Goal: Task Accomplishment & Management: Manage account settings

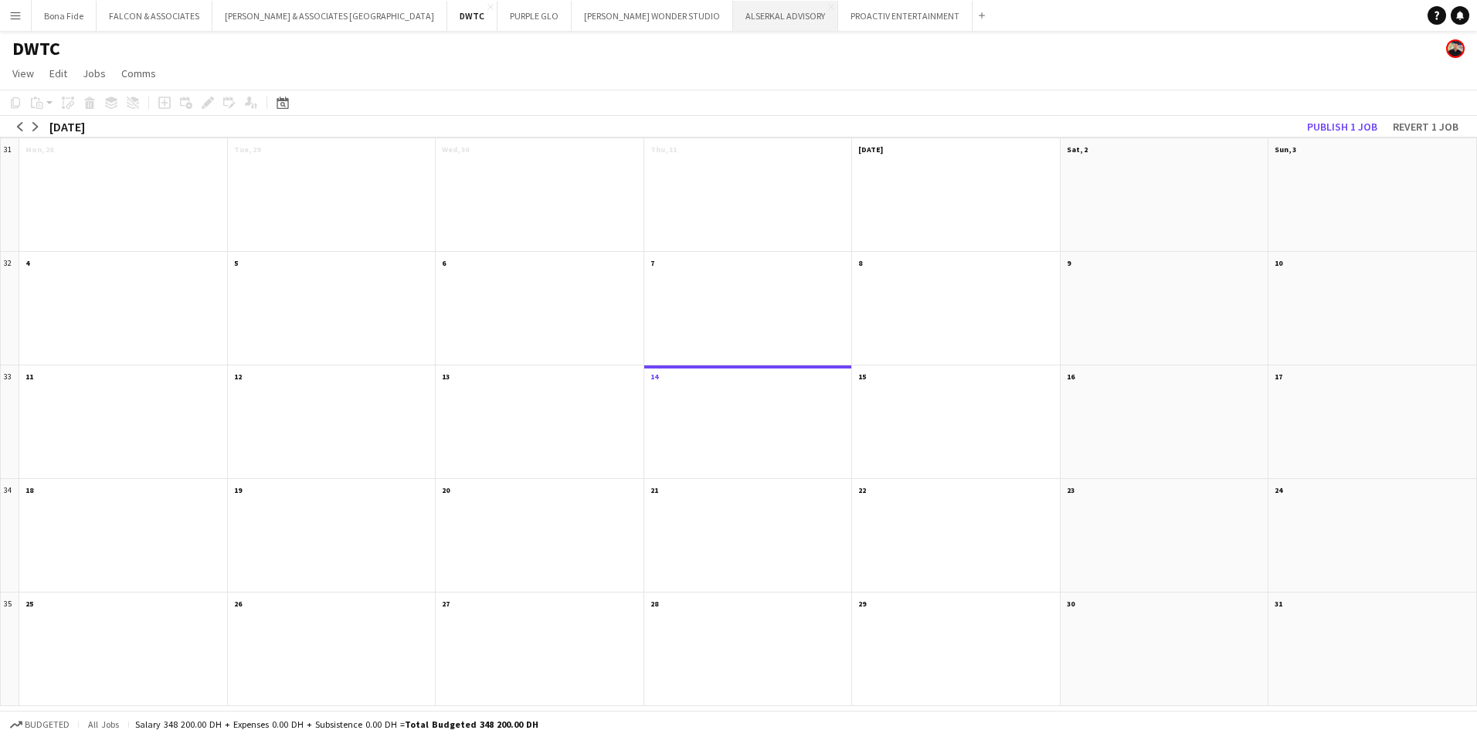
click at [733, 15] on button "ALSERKAL ADVISORY Close" at bounding box center [785, 16] width 105 height 30
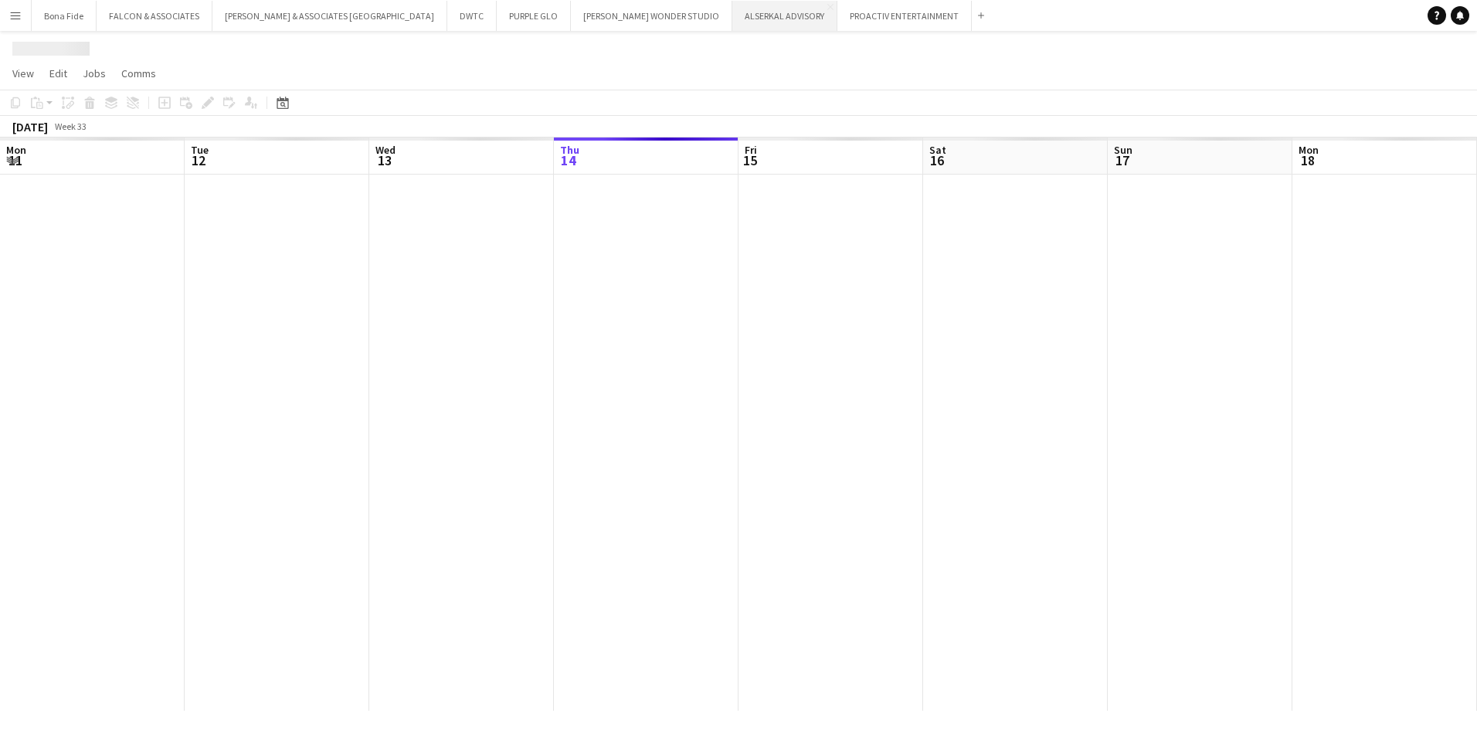
scroll to position [0, 369]
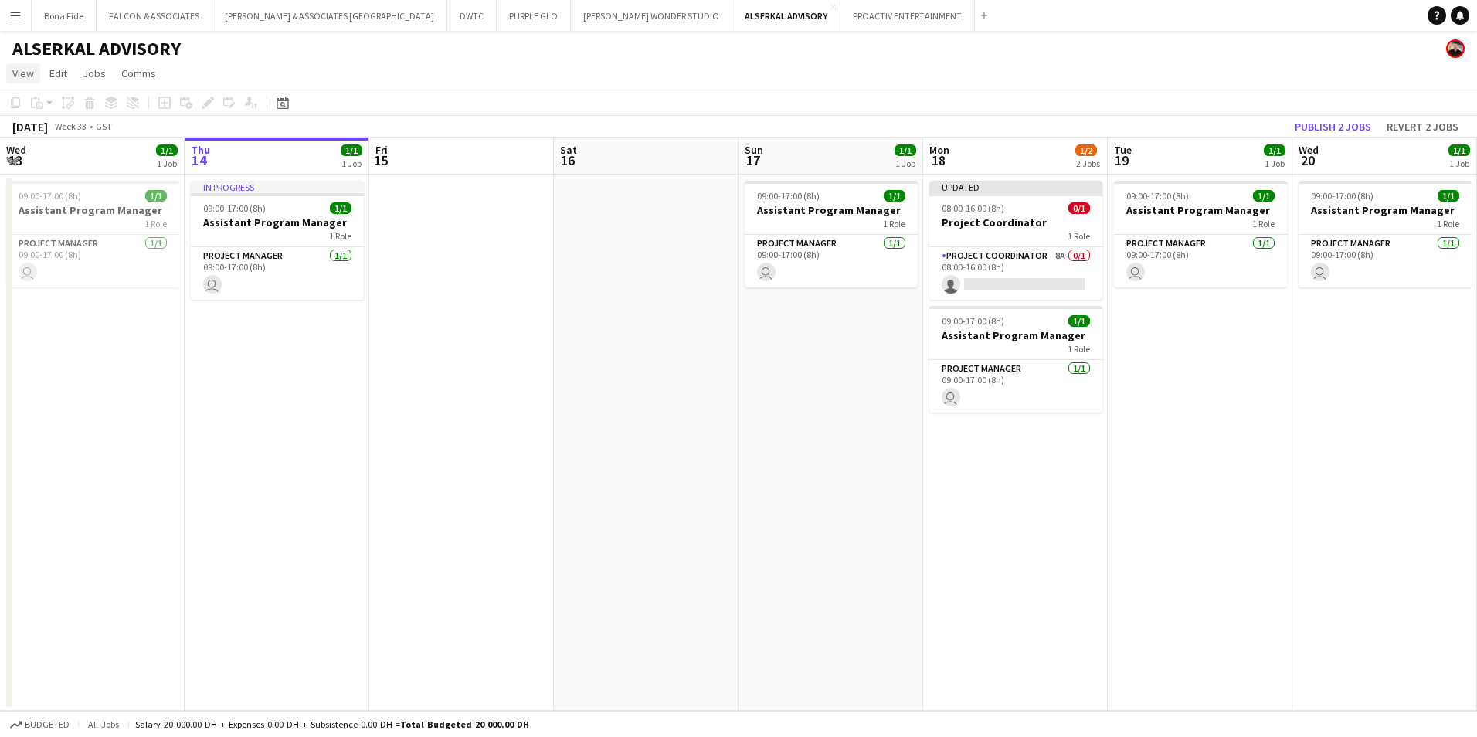
click at [29, 75] on span "View" at bounding box center [23, 73] width 22 height 14
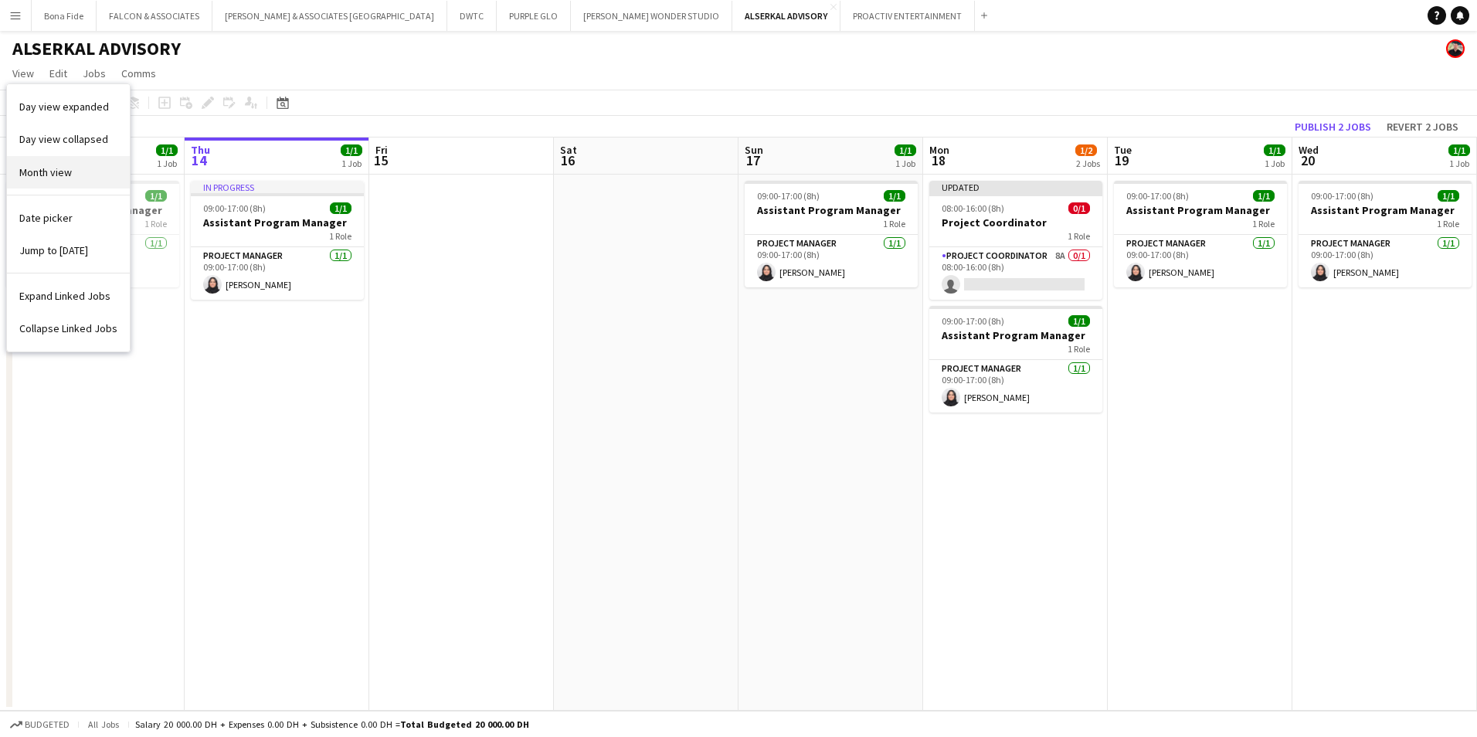
click at [53, 174] on span "Month view" at bounding box center [45, 172] width 53 height 14
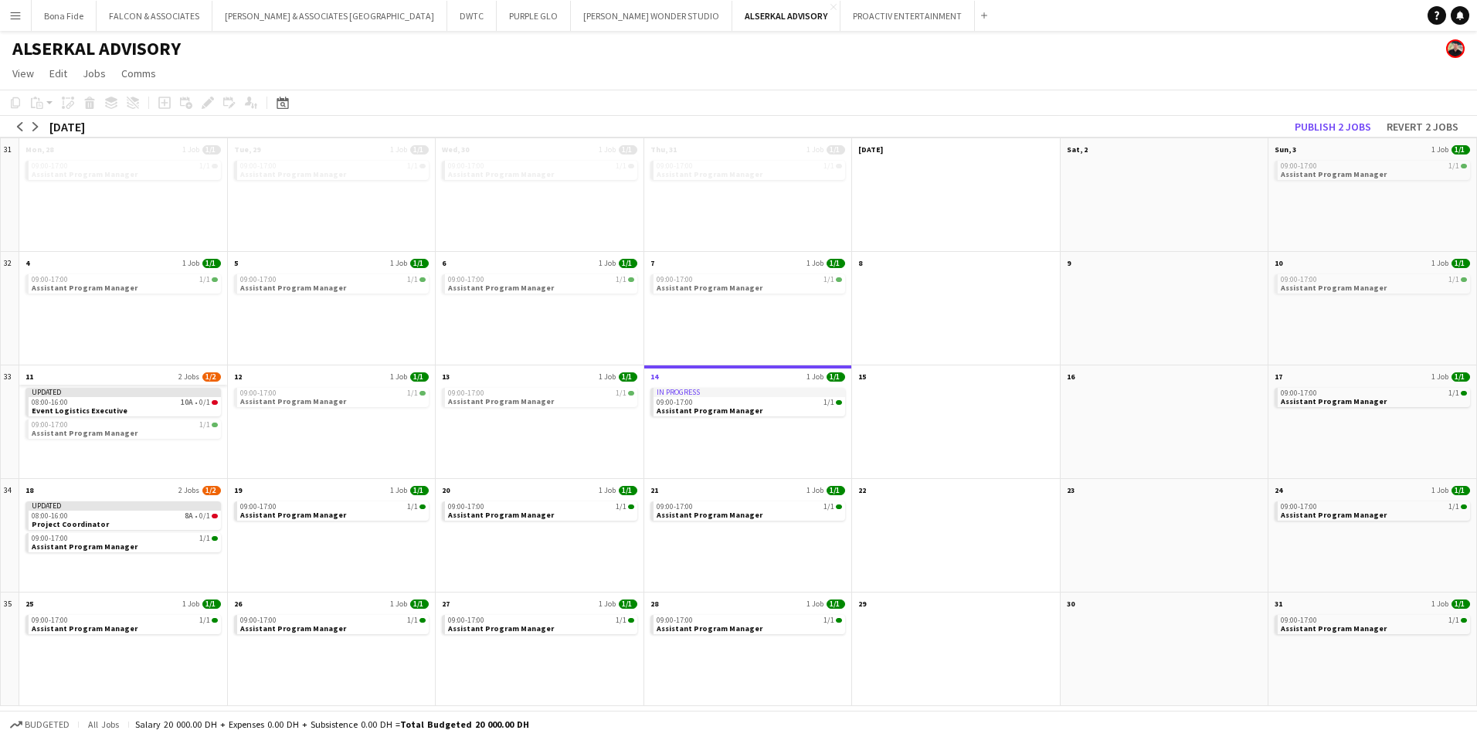
click at [84, 378] on app-month-view-date-header "11 2 Jobs 1/2" at bounding box center [123, 374] width 208 height 19
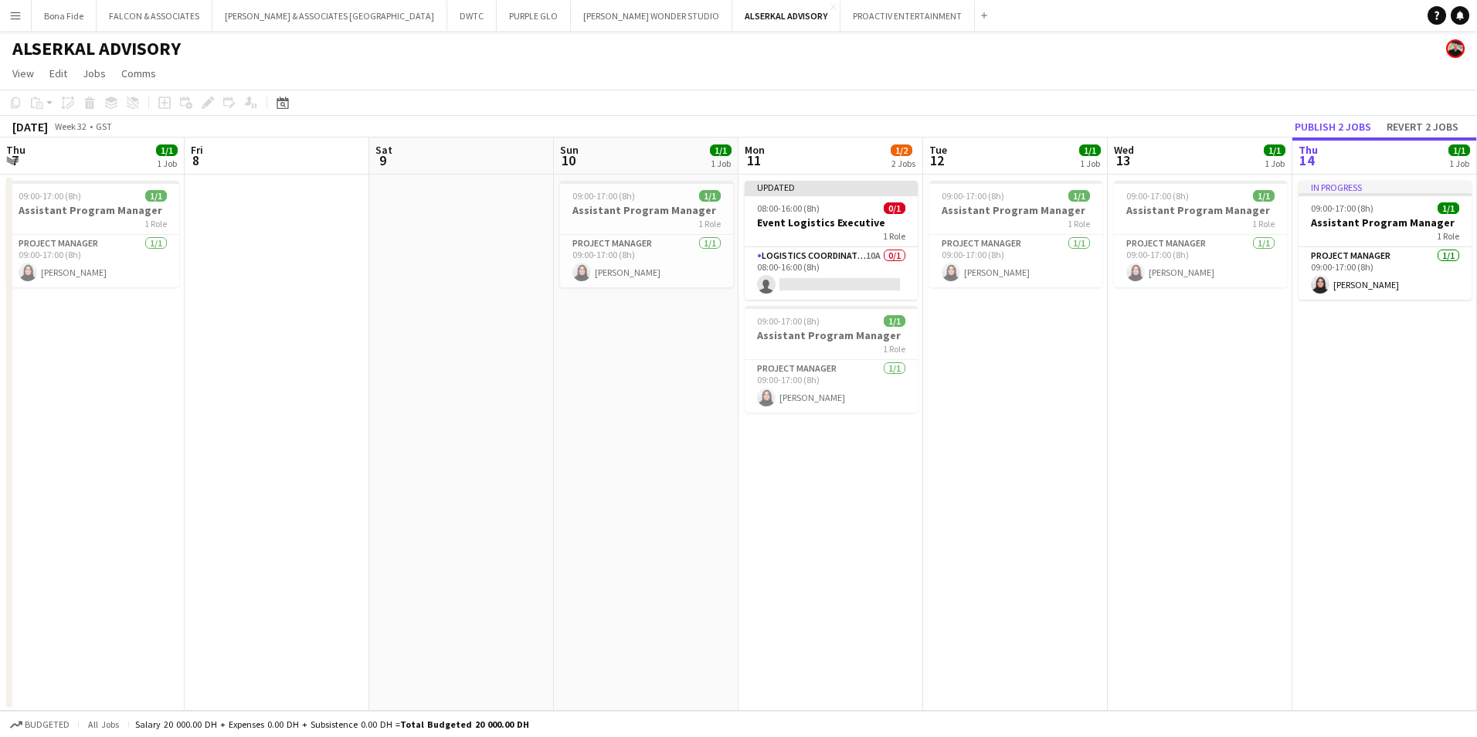
scroll to position [0, 531]
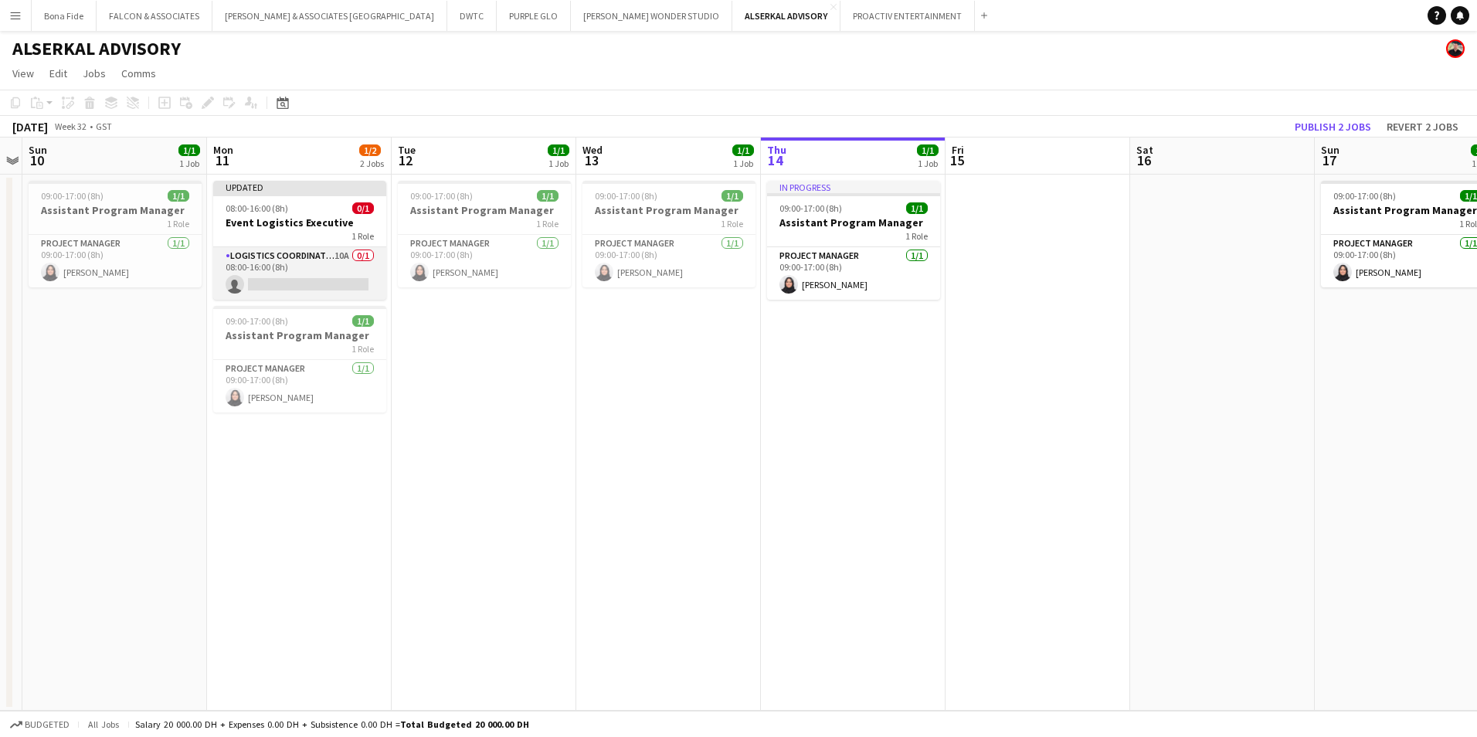
click at [299, 256] on app-card-role "Logistics Coordinator 10A 0/1 08:00-16:00 (8h) single-neutral-actions" at bounding box center [299, 273] width 173 height 53
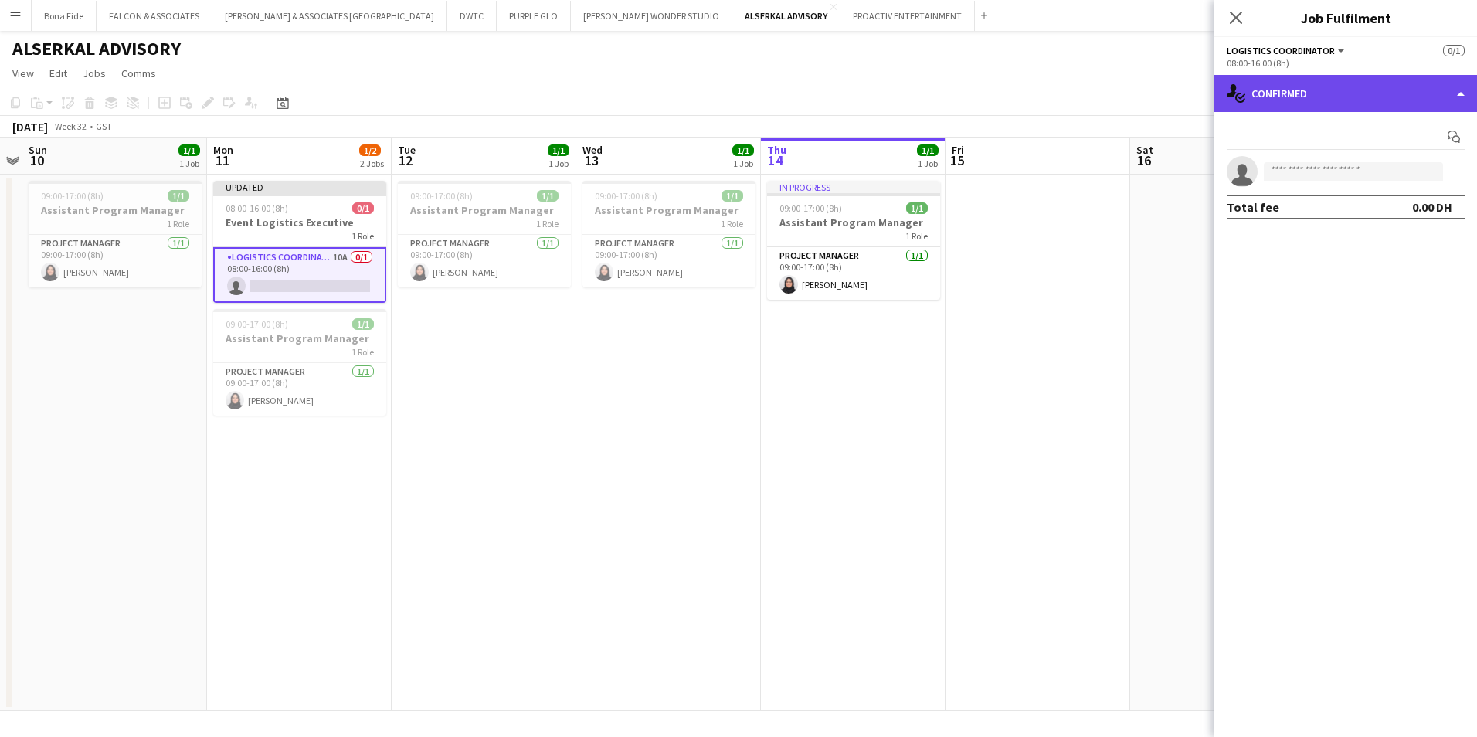
click at [1311, 104] on div "single-neutral-actions-check-2 Confirmed" at bounding box center [1345, 93] width 263 height 37
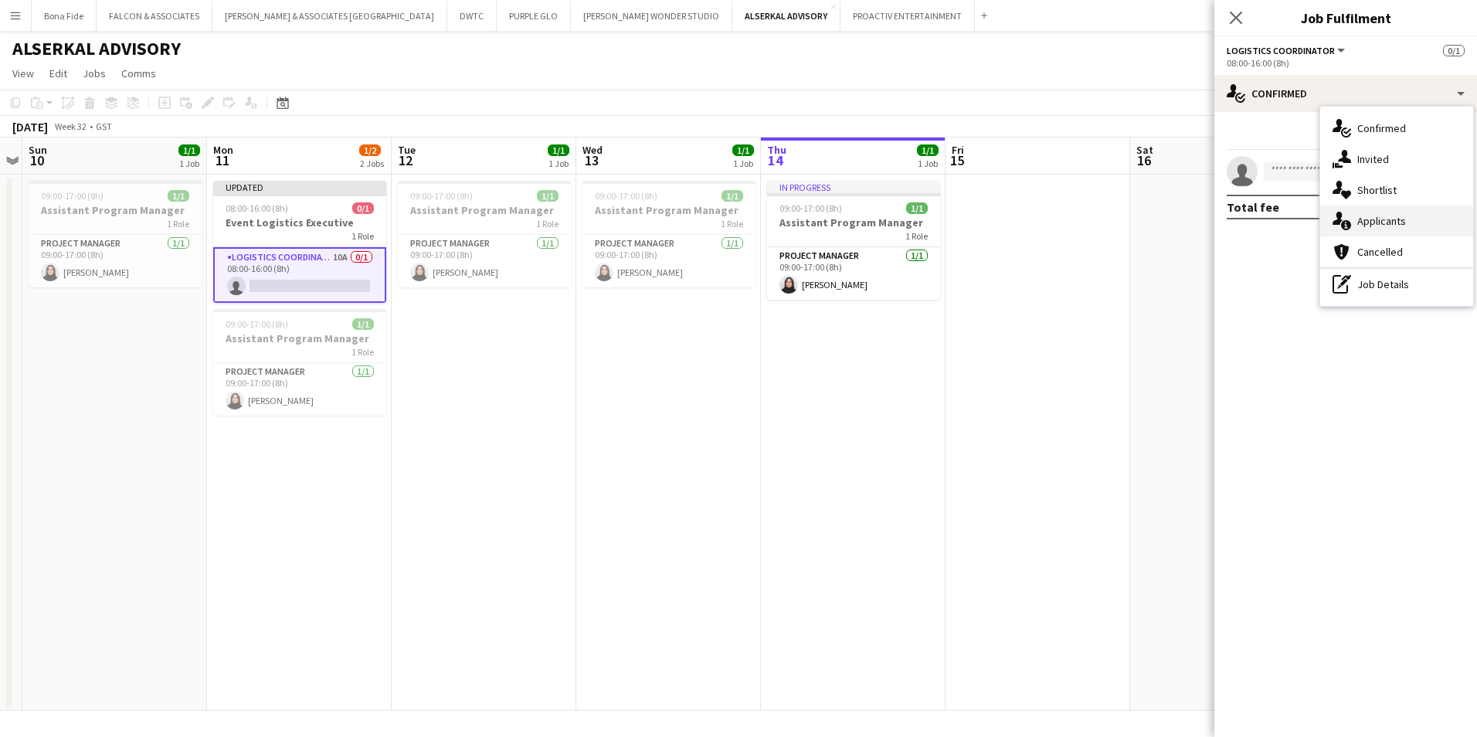
click at [1362, 223] on div "single-neutral-actions-information Applicants" at bounding box center [1396, 220] width 153 height 31
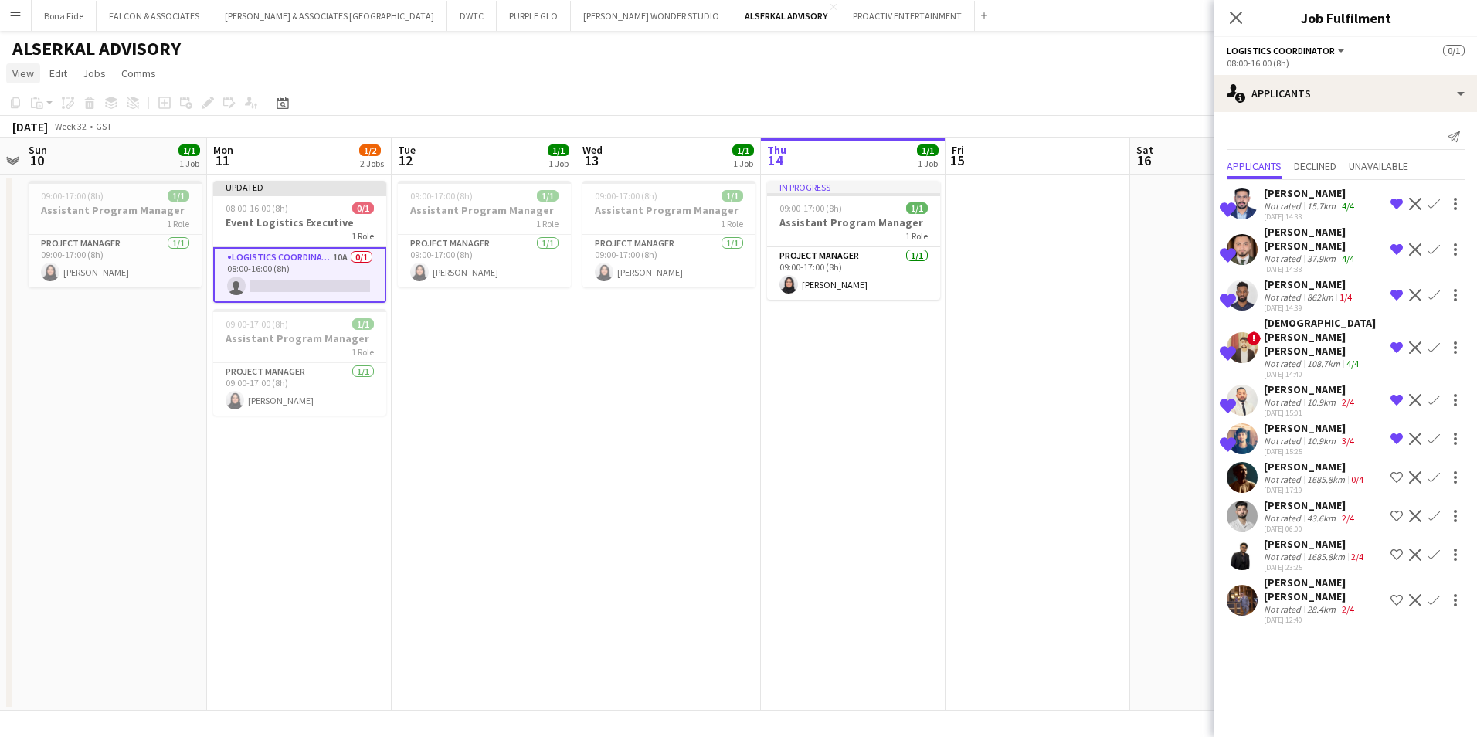
click at [12, 69] on span "View" at bounding box center [23, 73] width 22 height 14
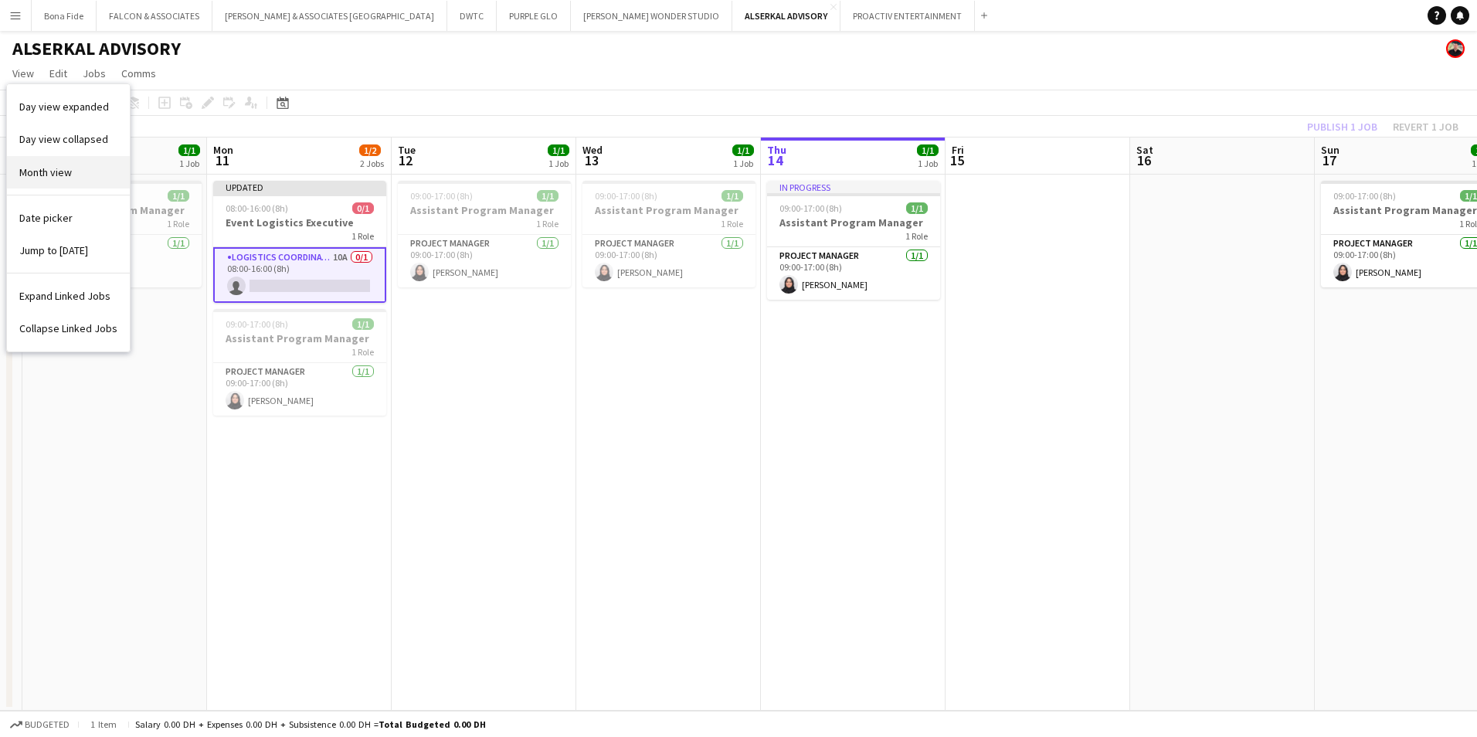
click at [69, 184] on link "Month view" at bounding box center [68, 172] width 123 height 32
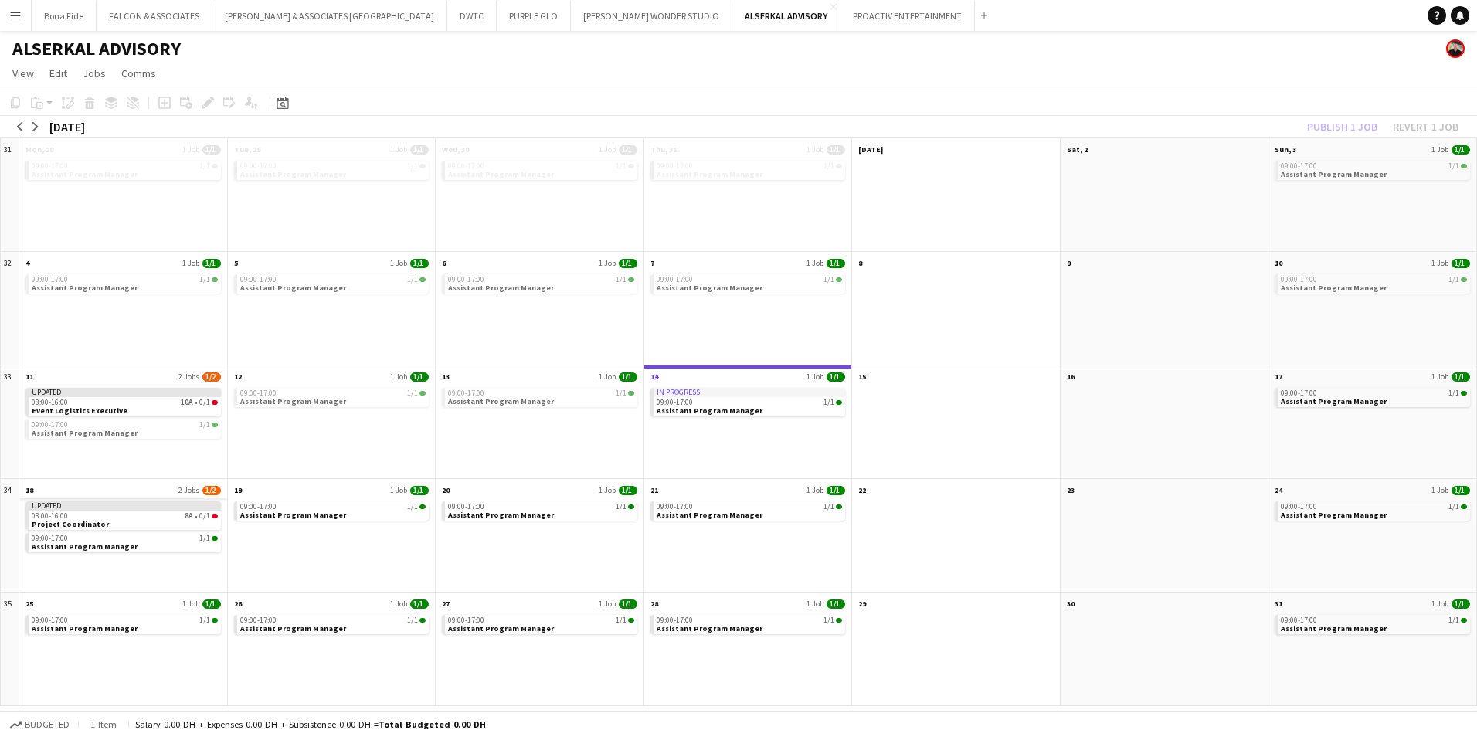
click at [148, 491] on app-month-view-date-header "18 2 Jobs 1/2" at bounding box center [123, 488] width 208 height 19
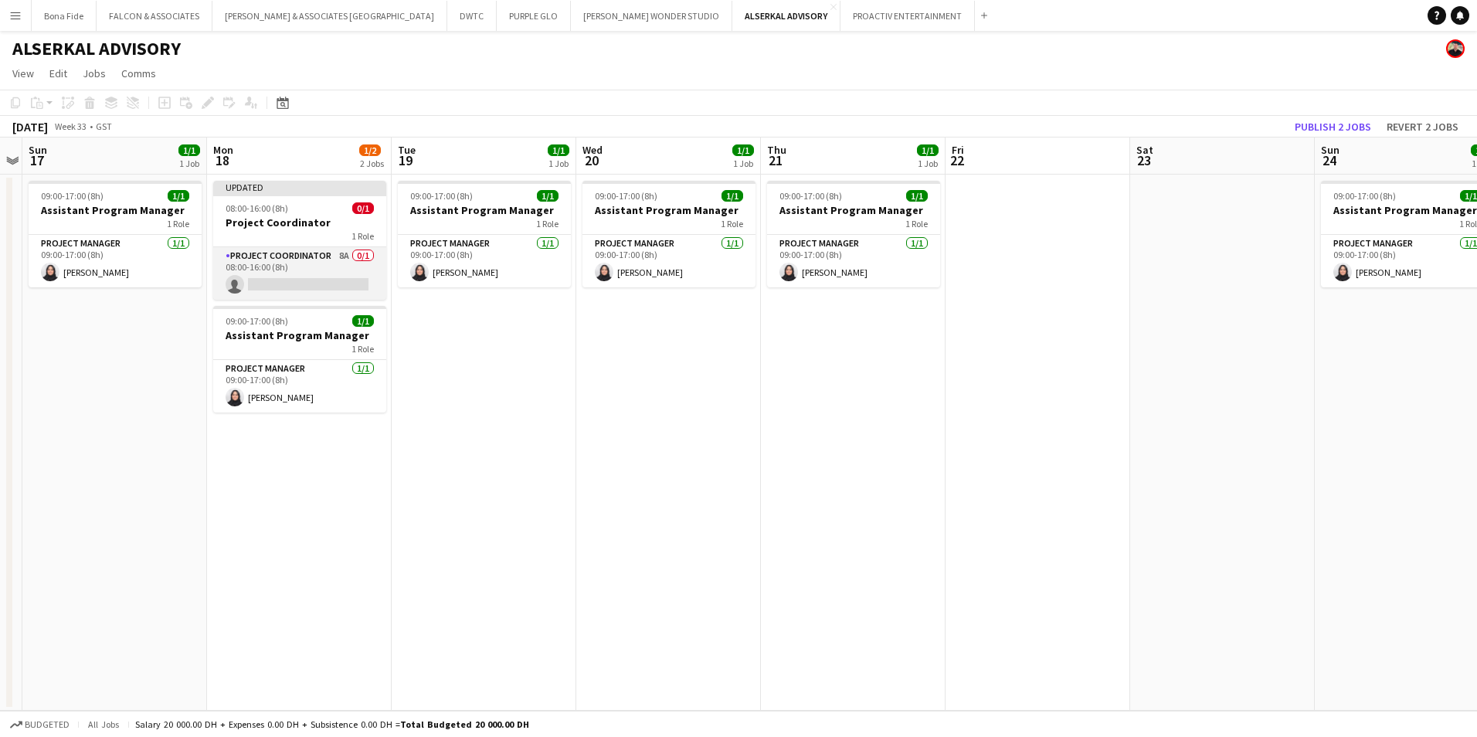
click at [277, 248] on app-card-role "Project Coordinator 8A 0/1 08:00-16:00 (8h) single-neutral-actions" at bounding box center [299, 273] width 173 height 53
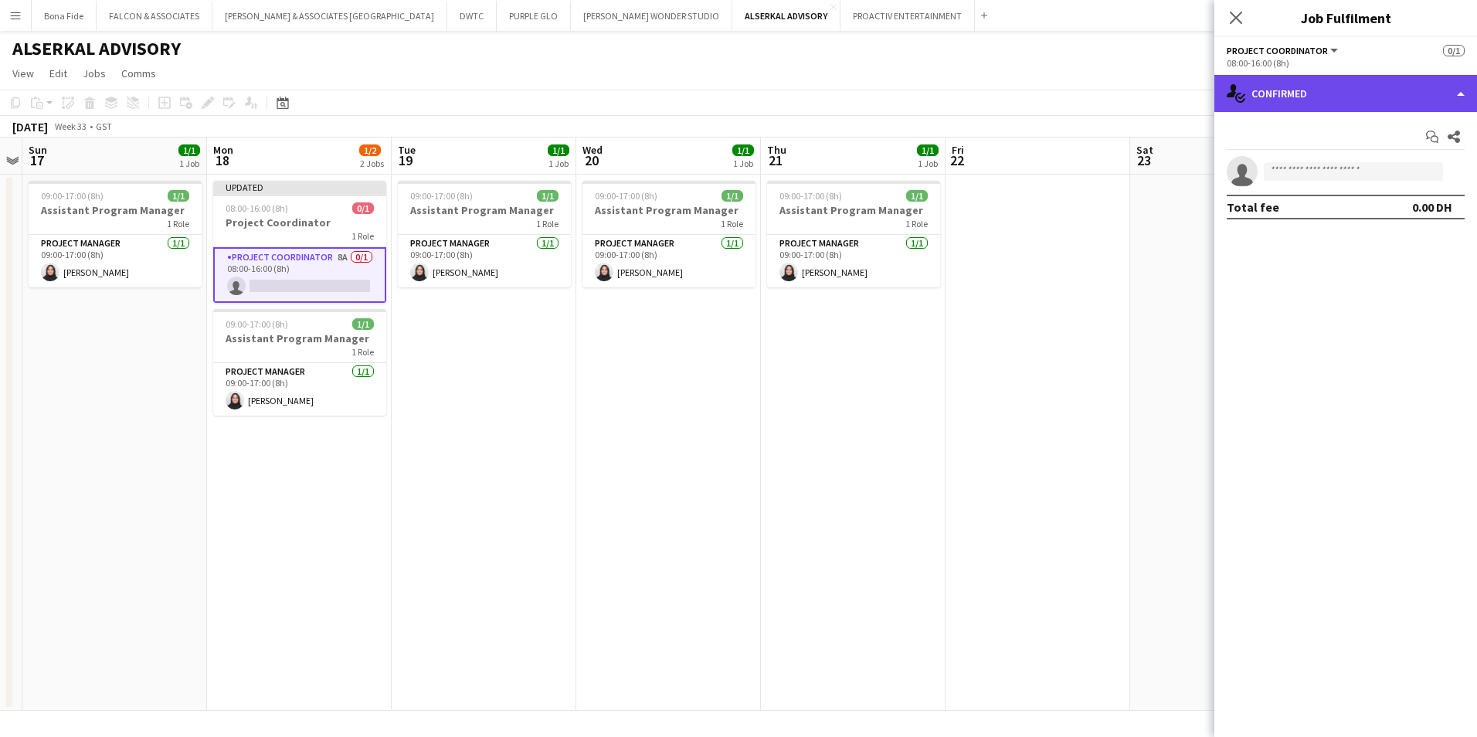
click at [1465, 97] on div "single-neutral-actions-check-2 Confirmed" at bounding box center [1345, 93] width 263 height 37
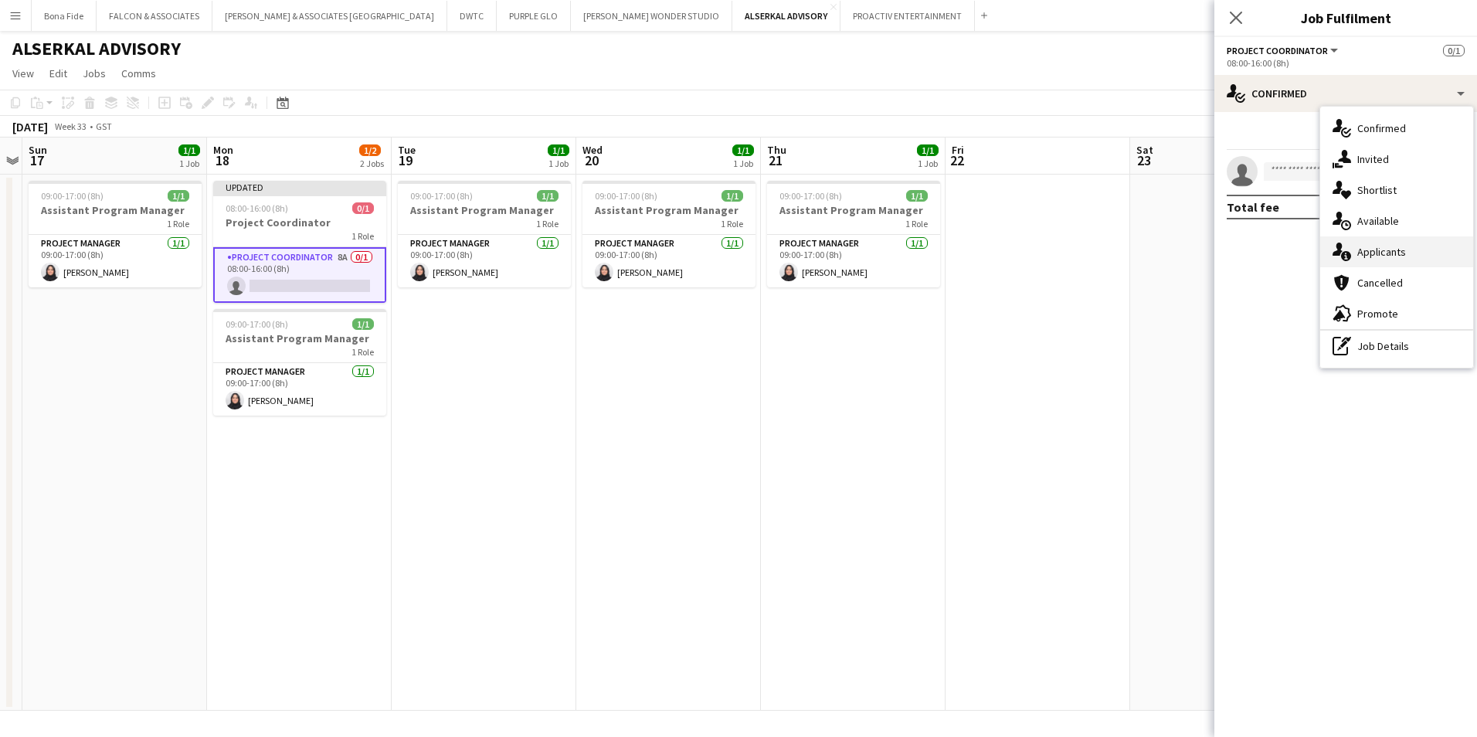
click at [1391, 261] on div "single-neutral-actions-information Applicants" at bounding box center [1396, 251] width 153 height 31
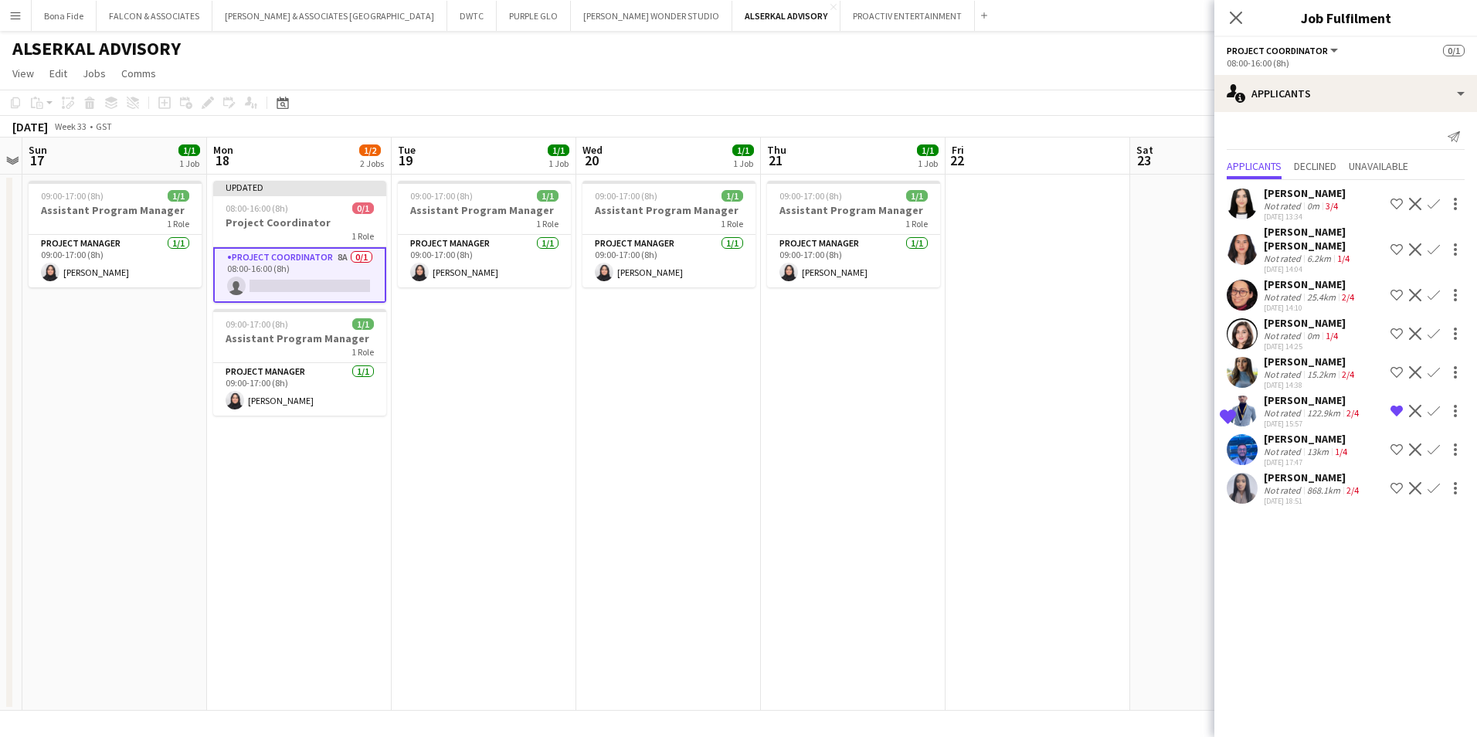
click at [1409, 408] on app-icon "Decline" at bounding box center [1415, 411] width 12 height 12
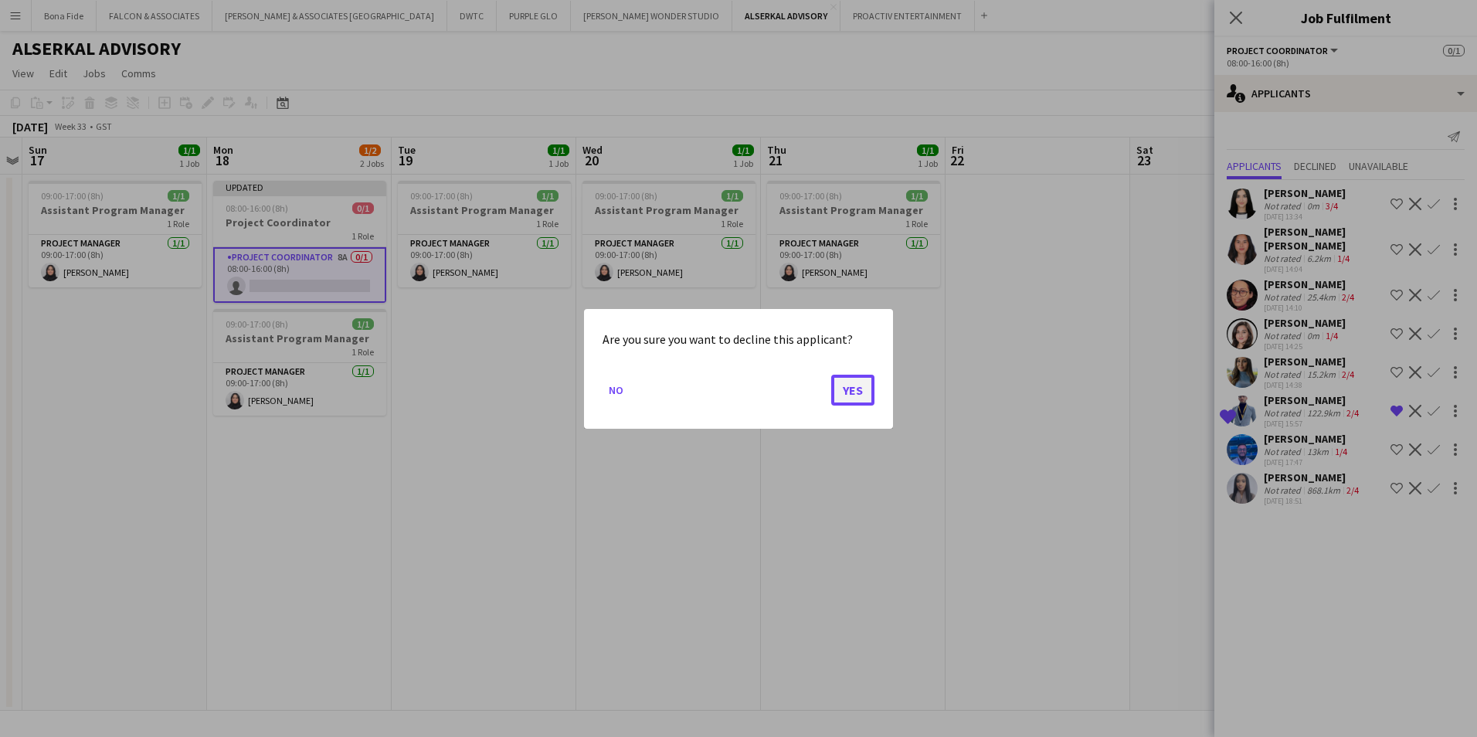
click at [847, 382] on button "Yes" at bounding box center [852, 389] width 43 height 31
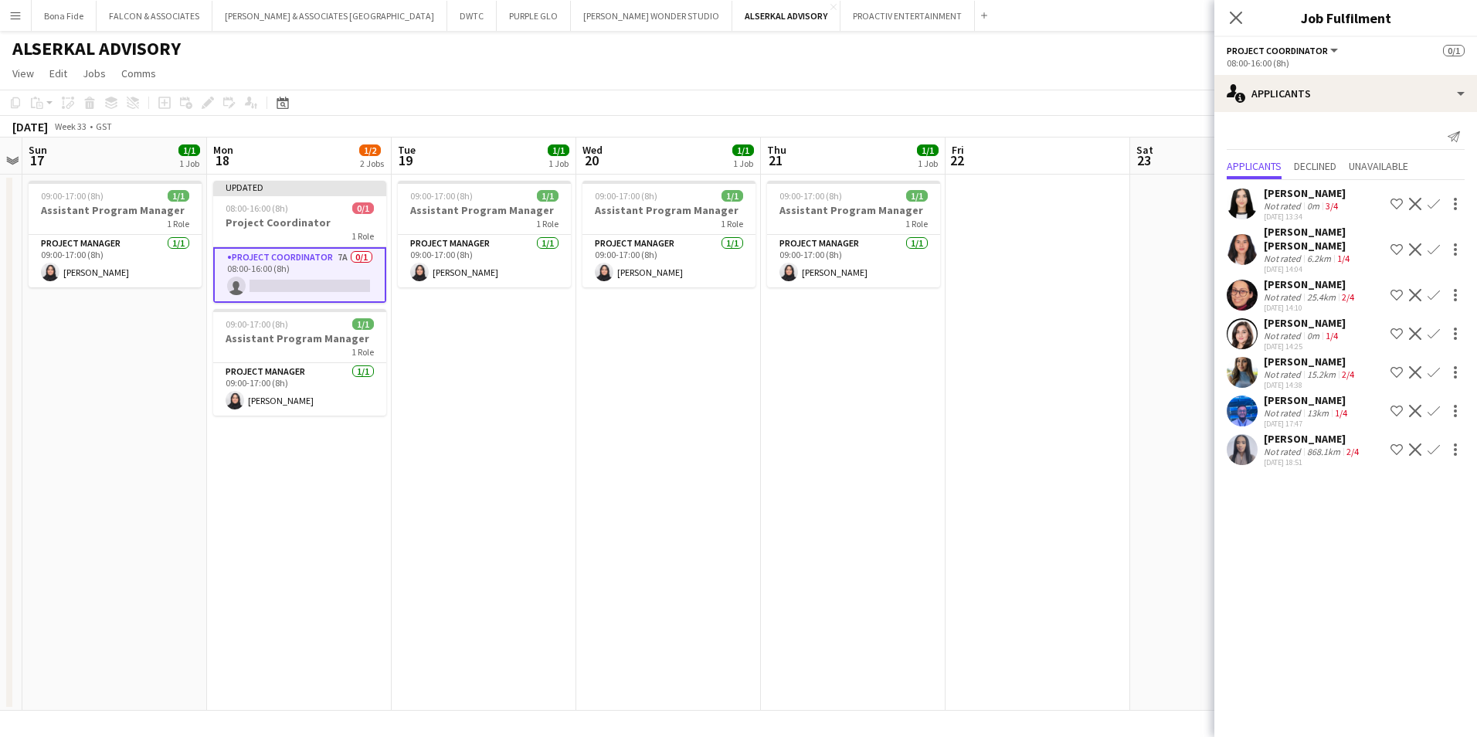
click at [1401, 243] on app-icon "Shortlist crew" at bounding box center [1397, 249] width 12 height 12
click at [1238, 22] on icon "Close pop-in" at bounding box center [1235, 17] width 15 height 15
